Goal: Feedback & Contribution: Contribute content

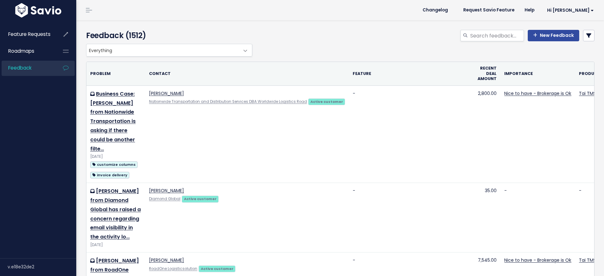
click at [550, 42] on div "New Feedback" at bounding box center [426, 37] width 345 height 14
click at [553, 38] on link "New Feedback" at bounding box center [553, 35] width 51 height 11
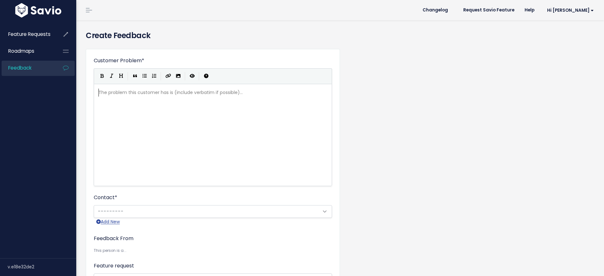
scroll to position [1, 0]
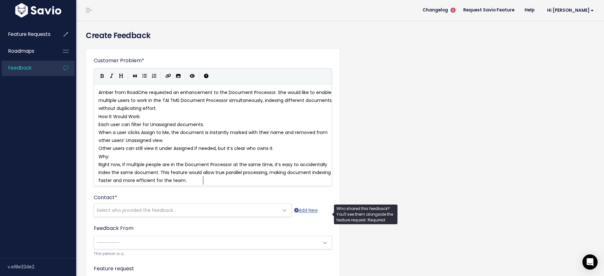
click at [143, 214] on span "Select who provided the feedback..." at bounding box center [136, 210] width 79 height 6
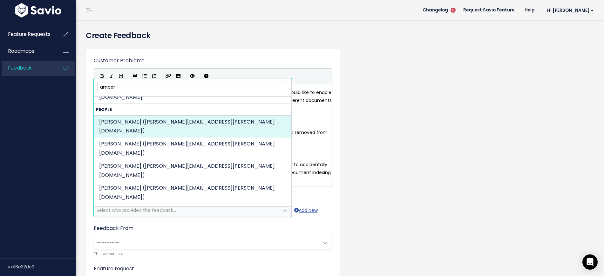
scroll to position [40, 0]
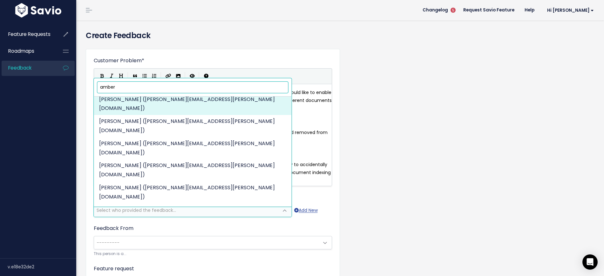
drag, startPoint x: 167, startPoint y: 91, endPoint x: 0, endPoint y: 83, distance: 167.4
click at [0, 83] on body "Feature Requests Roadmaps Feedback ×" at bounding box center [302, 238] width 604 height 477
paste input "fisher@roadone.com"
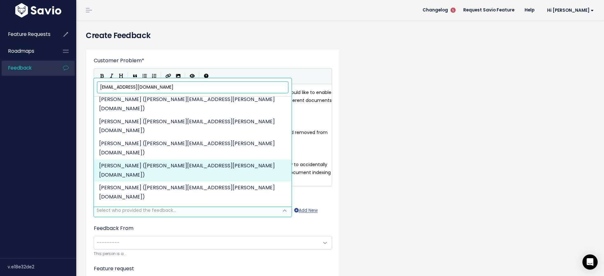
scroll to position [0, 0]
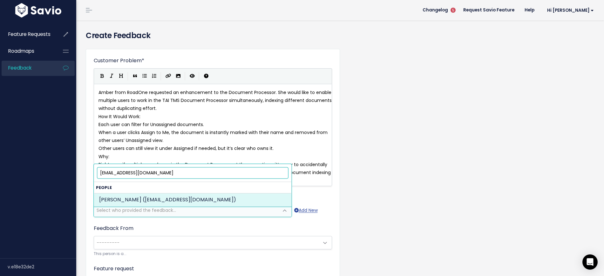
type input "afisher@roadone.com"
select select "ACTIVE"
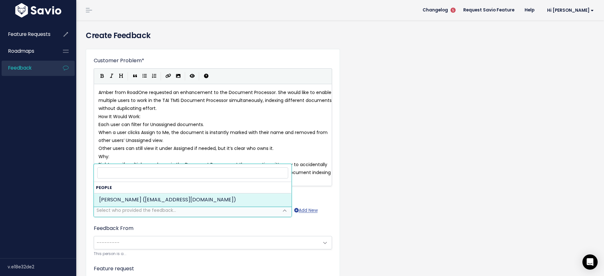
select select "87303780"
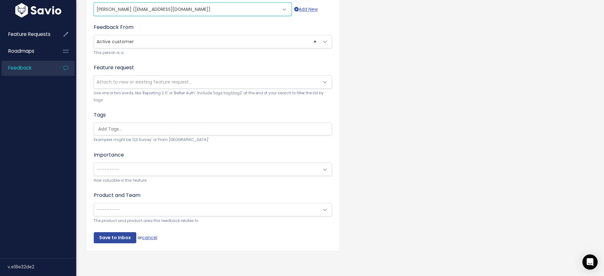
scroll to position [210, 0]
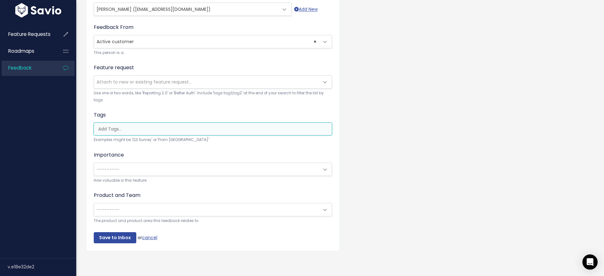
click at [120, 126] on input "search" at bounding box center [215, 129] width 238 height 7
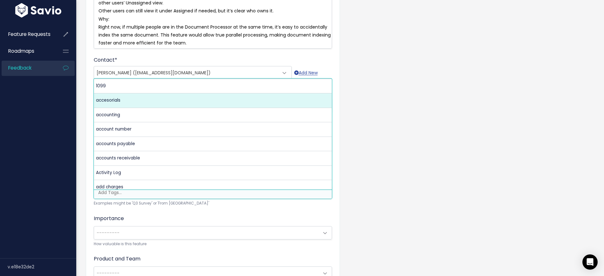
scroll to position [159, 0]
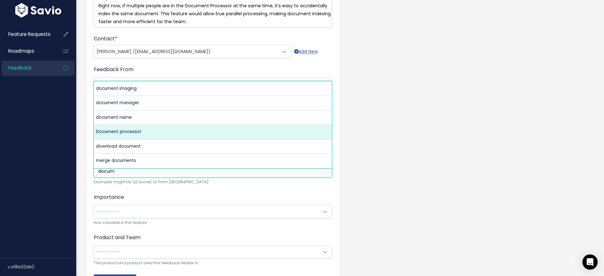
type input "docum"
select select "11702"
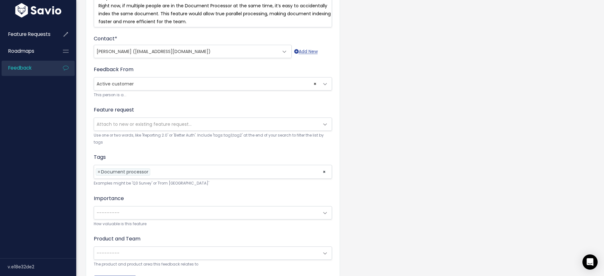
drag, startPoint x: 416, startPoint y: 174, endPoint x: 436, endPoint y: 174, distance: 20.0
click at [436, 174] on div "Customer Problem * Amber from RoadOne requested an enhancement to the Document …" at bounding box center [340, 97] width 518 height 425
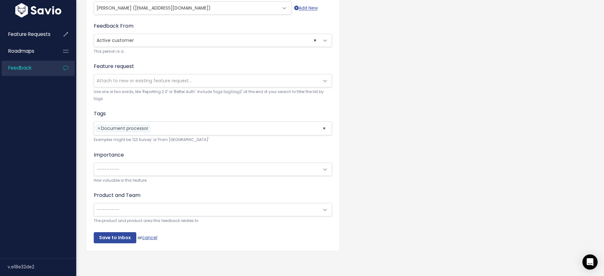
scroll to position [212, 0]
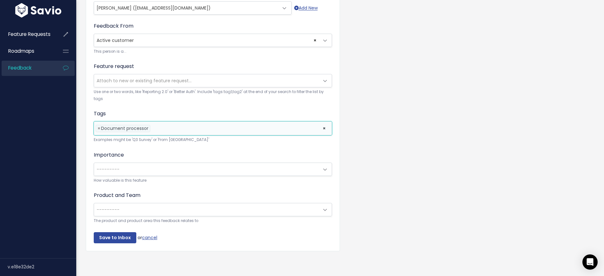
click at [188, 125] on li at bounding box center [235, 128] width 166 height 7
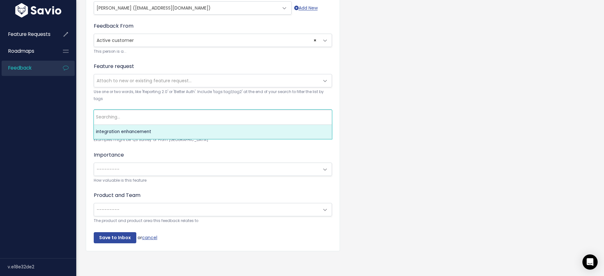
type input "e"
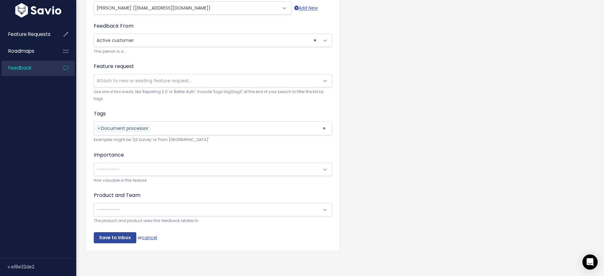
drag, startPoint x: 427, startPoint y: 120, endPoint x: 433, endPoint y: 119, distance: 6.7
click at [433, 119] on div "Customer Problem * Amber from RoadOne requested an enhancement to the Document …" at bounding box center [340, 53] width 518 height 425
click at [130, 164] on span "---------" at bounding box center [206, 169] width 225 height 13
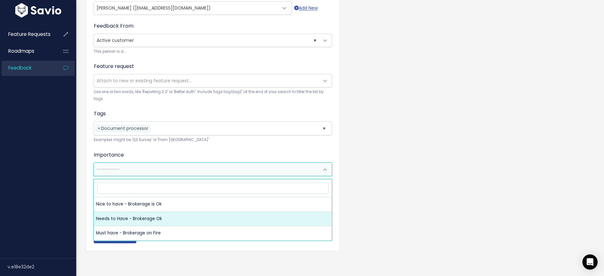
select select "NEEDS_TO_HAVE_BROKERAGE_OK"
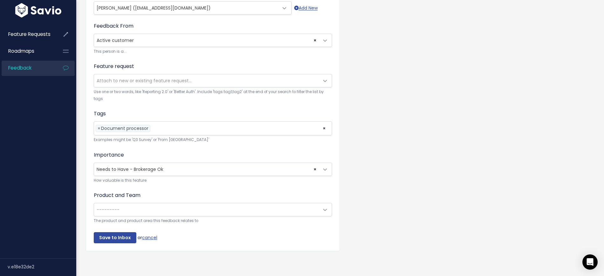
click at [138, 204] on span "---------" at bounding box center [206, 209] width 225 height 13
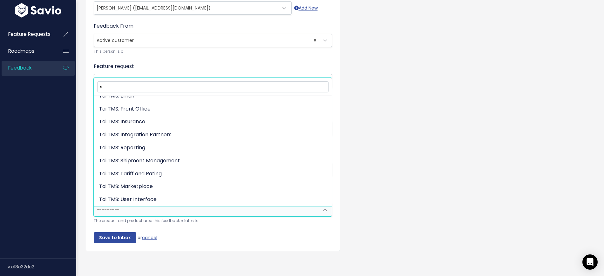
scroll to position [0, 0]
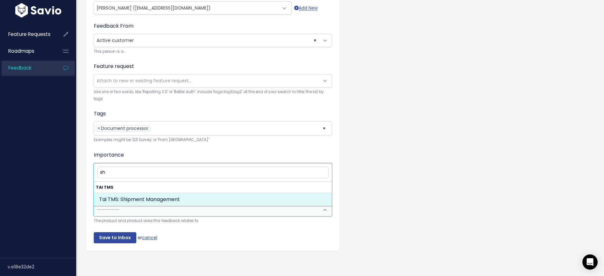
type input "sh"
select select "MAIN:SHIPMENT_MANAGEMENT"
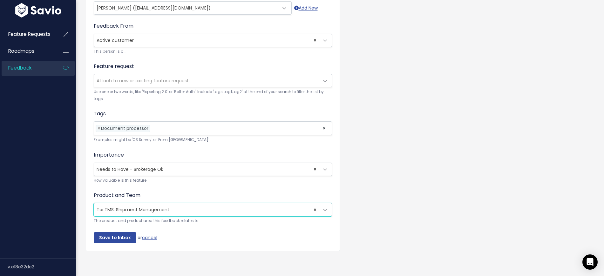
scroll to position [212, 0]
click at [114, 232] on input "Save to Inbox" at bounding box center [115, 237] width 43 height 11
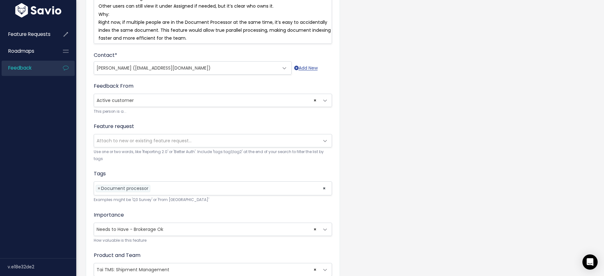
scroll to position [0, 0]
